Goal: Task Accomplishment & Management: Use online tool/utility

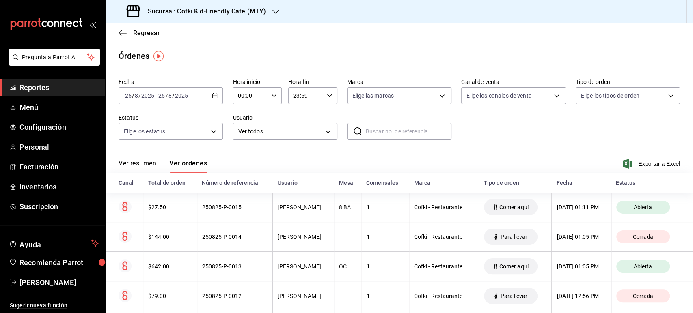
click at [246, 11] on h3 "Sucursal: Cofki Kid-Friendly Café (MTY)" at bounding box center [203, 11] width 125 height 10
click at [321, 55] on div at bounding box center [346, 156] width 693 height 313
click at [140, 168] on button "Ver resumen" at bounding box center [137, 166] width 38 height 14
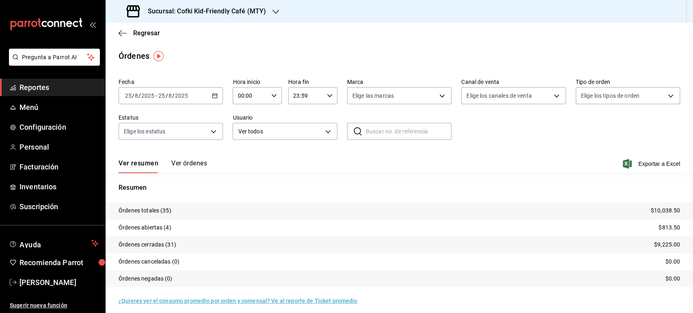
click at [228, 7] on h3 "Sucursal: Cofki Kid-Friendly Café (MTY)" at bounding box center [203, 11] width 125 height 10
click at [194, 50] on div "Cofki Cafe ([GEOGRAPHIC_DATA])" at bounding box center [166, 53] width 109 height 9
click at [177, 166] on button "Ver órdenes" at bounding box center [189, 166] width 36 height 14
